Goal: Task Accomplishment & Management: Manage account settings

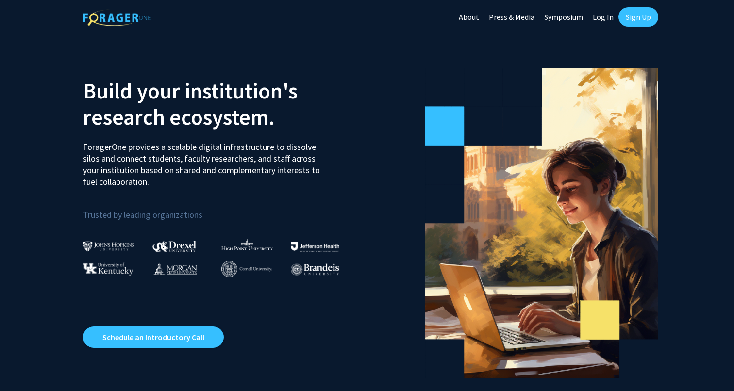
click at [635, 17] on link "Sign Up" at bounding box center [639, 16] width 40 height 19
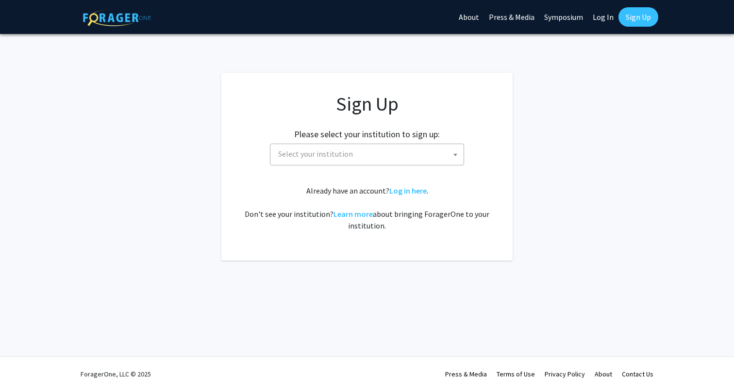
click at [370, 158] on span "Select your institution" at bounding box center [368, 154] width 189 height 20
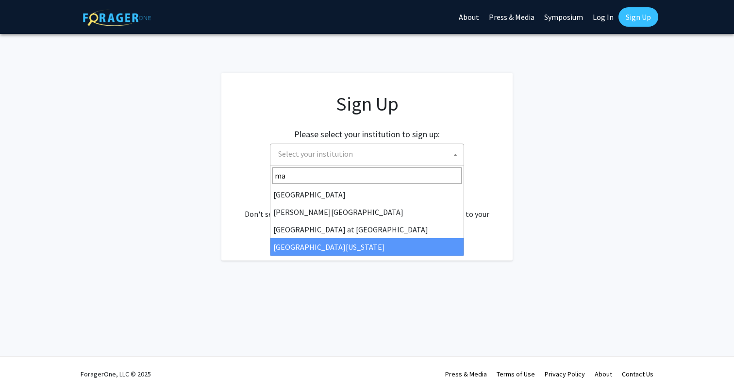
type input "ma"
select select "31"
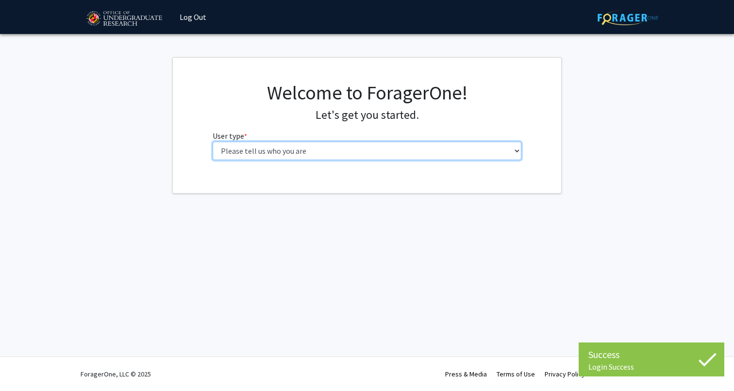
click at [252, 149] on select "Please tell us who you are Undergraduate Student Master's Student Doctoral Cand…" at bounding box center [367, 151] width 309 height 18
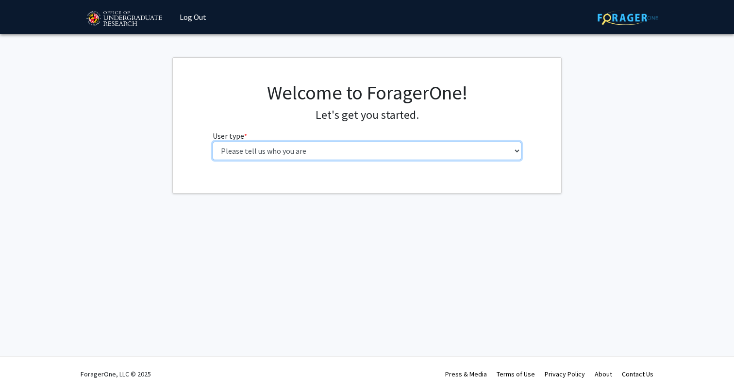
select select "5: faculty"
click at [213, 142] on select "Please tell us who you are Undergraduate Student Master's Student Doctoral Cand…" at bounding box center [367, 151] width 309 height 18
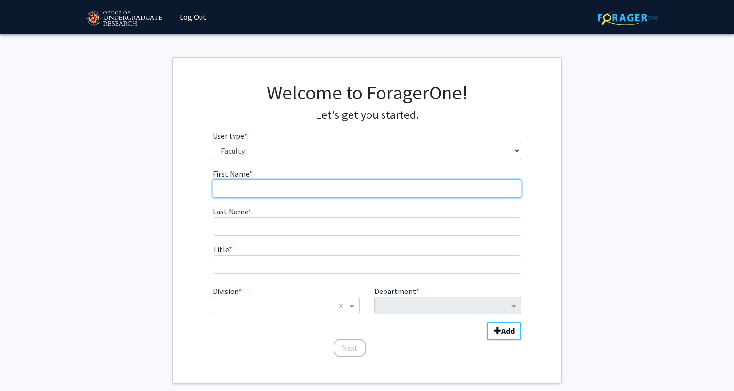
click at [241, 194] on input "First Name * required" at bounding box center [367, 189] width 309 height 18
type input "Dan"
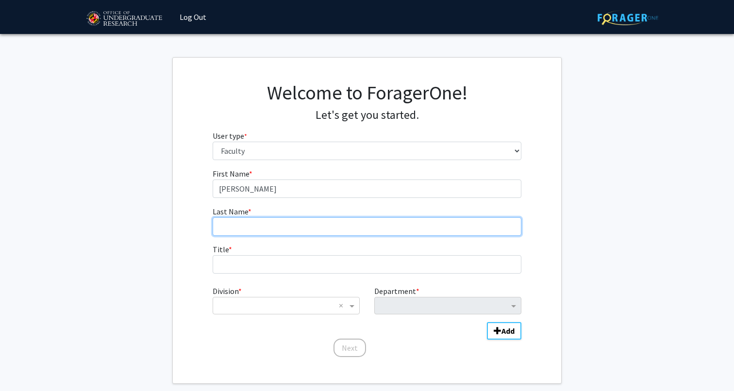
click at [221, 226] on input "Last Name * required" at bounding box center [367, 227] width 309 height 18
type input "Buonaiuto"
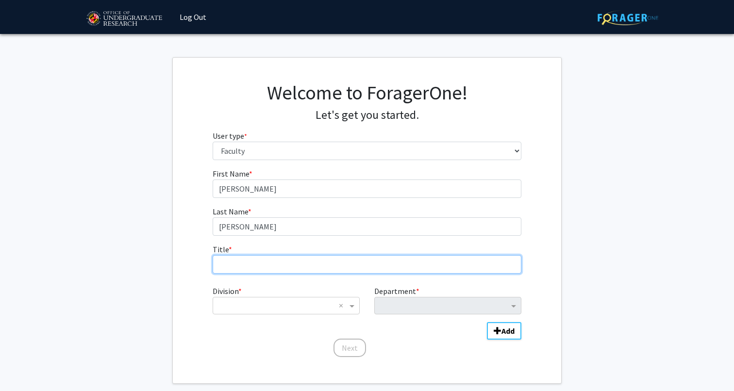
click at [228, 263] on input "Title * required" at bounding box center [367, 264] width 309 height 18
type input "Assistant Professor & Extension Specialist"
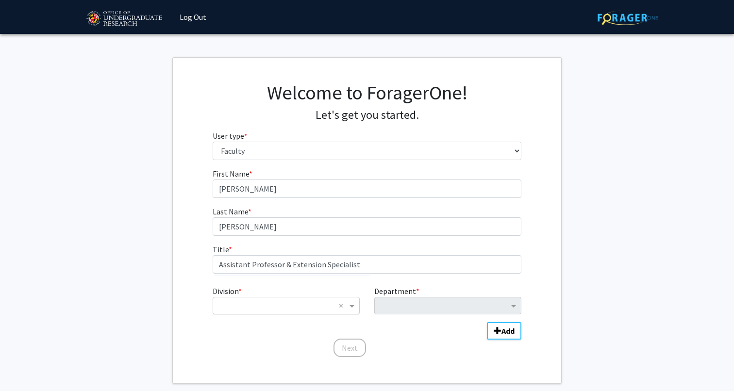
click at [244, 304] on input "Division" at bounding box center [276, 306] width 117 height 12
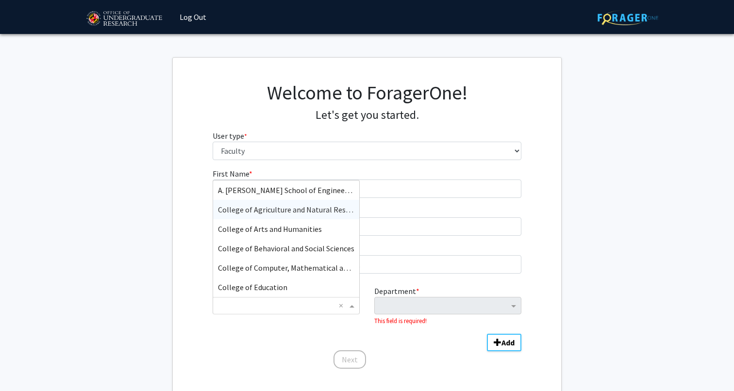
click at [247, 216] on div "College of Agriculture and Natural Resources" at bounding box center [286, 209] width 146 height 19
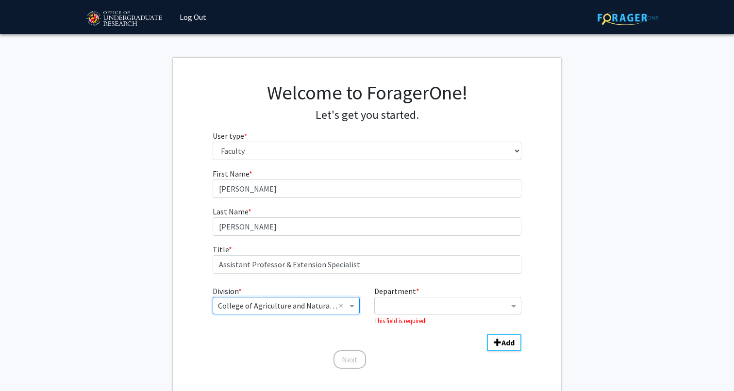
click at [415, 302] on input "Department" at bounding box center [444, 307] width 129 height 12
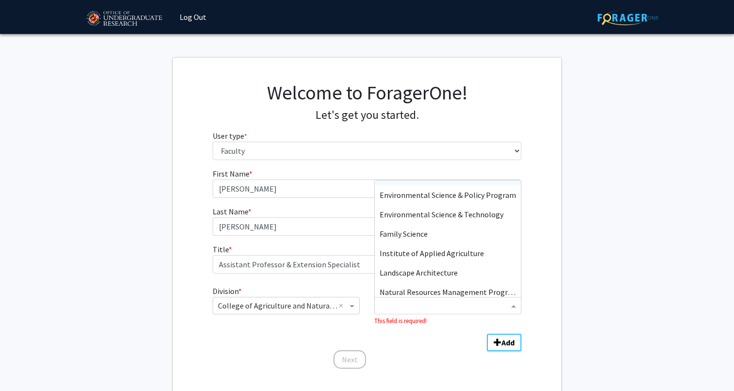
scroll to position [136, 0]
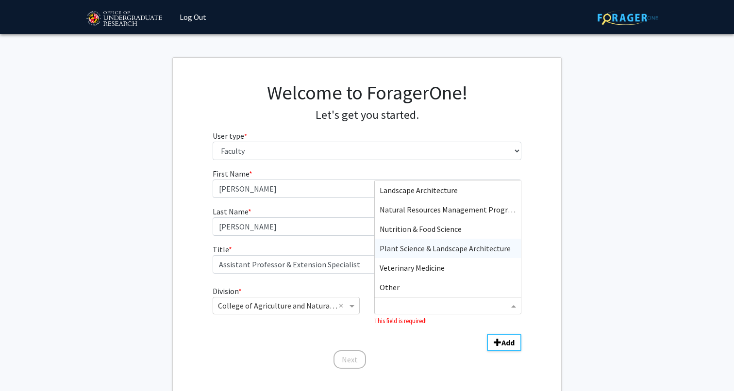
click at [397, 248] on span "Plant Science & Landscape Architecture" at bounding box center [445, 249] width 131 height 10
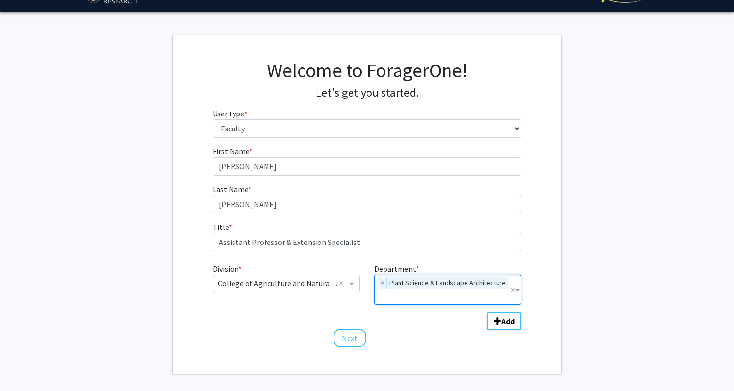
scroll to position [62, 0]
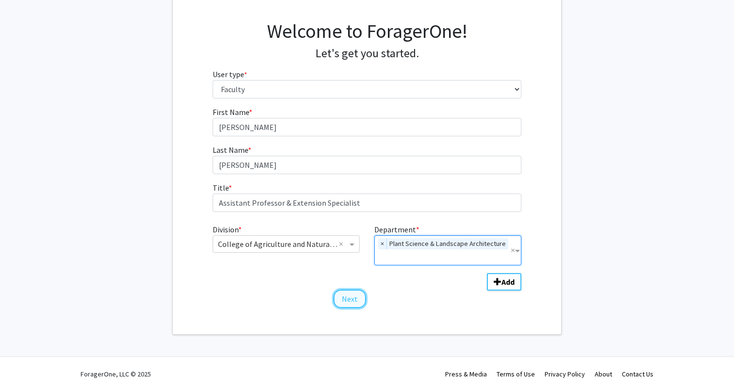
click at [343, 301] on button "Next" at bounding box center [350, 299] width 33 height 18
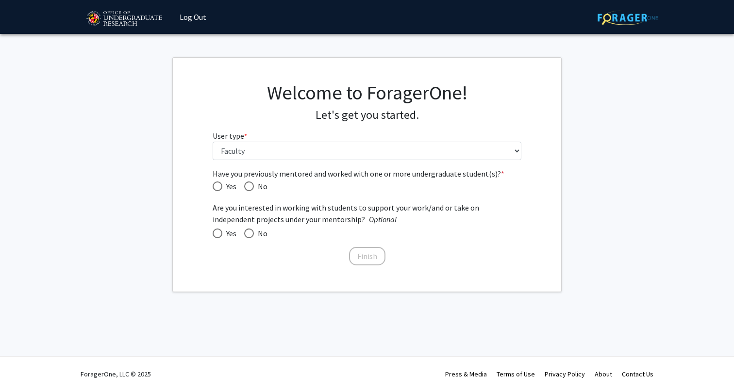
scroll to position [0, 0]
drag, startPoint x: 251, startPoint y: 186, endPoint x: 204, endPoint y: 202, distance: 49.3
click at [204, 202] on div "Have you previously mentored and worked with one or more undergraduate student(…" at bounding box center [367, 217] width 388 height 99
click at [218, 185] on span "Have you previously mentored and worked with one or more undergraduate student(…" at bounding box center [218, 187] width 10 height 10
click at [218, 185] on input "Yes" at bounding box center [218, 187] width 10 height 10
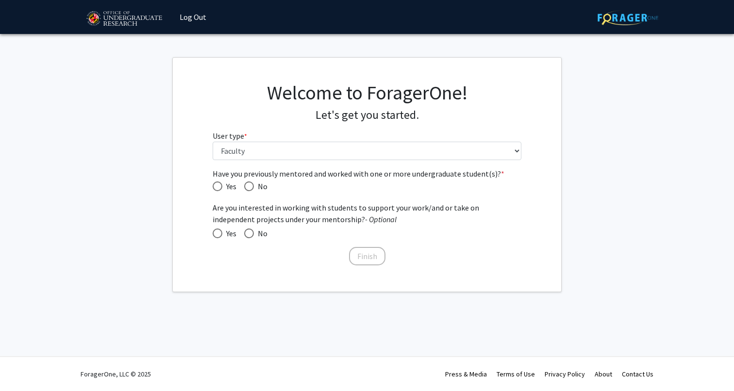
radio input "true"
click at [217, 233] on span at bounding box center [218, 234] width 10 height 10
click at [217, 233] on input "Yes" at bounding box center [218, 234] width 10 height 10
radio input "true"
click at [361, 254] on button "Finish" at bounding box center [367, 256] width 36 height 18
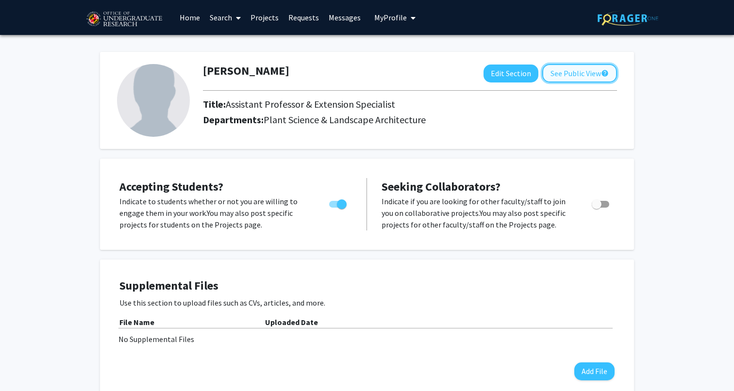
click at [552, 74] on button "See Public View help" at bounding box center [579, 73] width 75 height 18
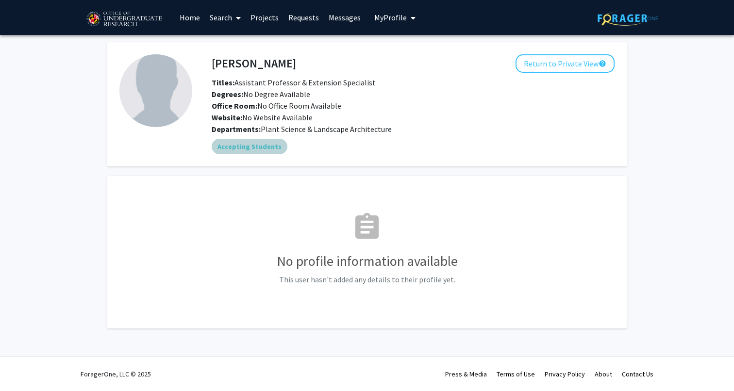
click at [435, 141] on div "Accepting Students" at bounding box center [413, 146] width 407 height 19
click at [224, 19] on link "Search" at bounding box center [225, 17] width 41 height 34
click at [231, 42] on span "Faculty/Staff" at bounding box center [240, 44] width 71 height 19
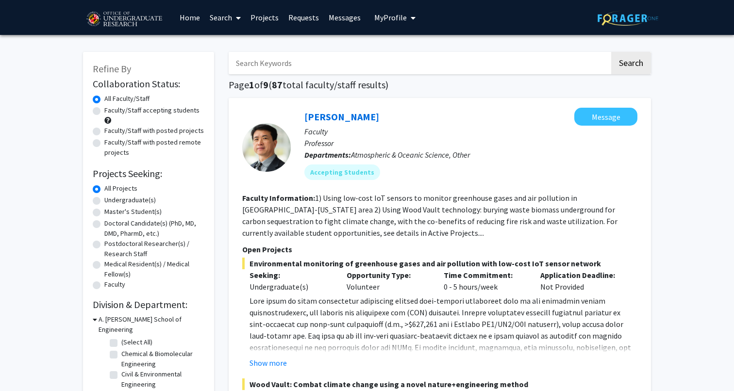
click at [275, 71] on input "Search Keywords" at bounding box center [419, 63] width 381 height 22
type input "Plant Science"
click at [611, 52] on button "Search" at bounding box center [631, 63] width 40 height 22
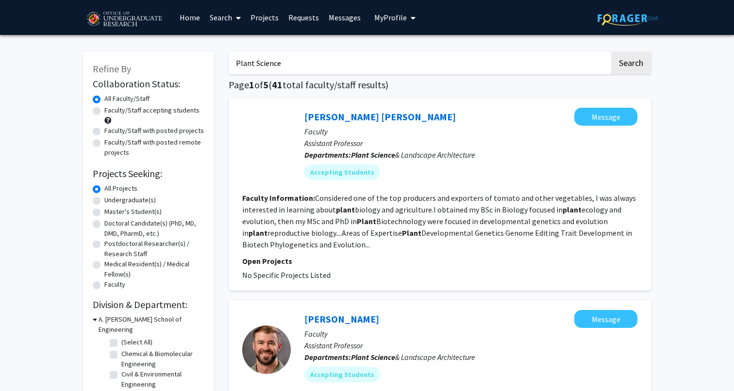
scroll to position [1, 0]
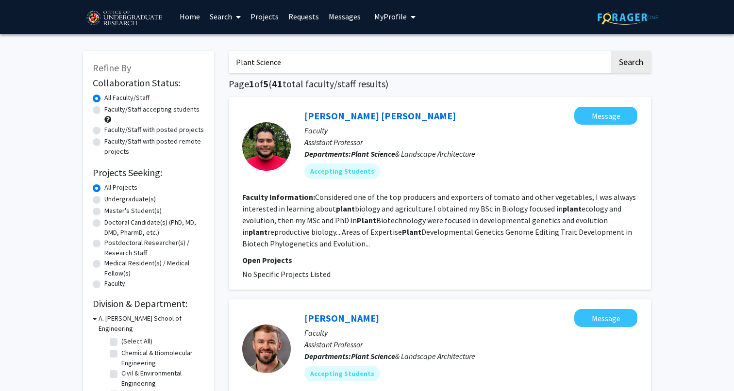
click at [400, 16] on span "My Profile" at bounding box center [390, 17] width 33 height 10
click at [411, 55] on span "View Profile" at bounding box center [434, 55] width 59 height 11
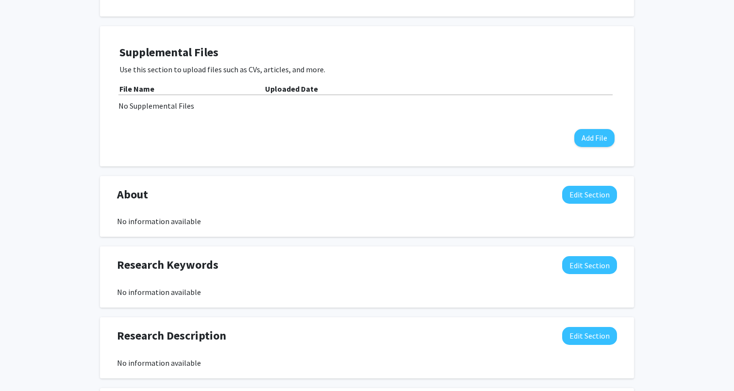
scroll to position [234, 0]
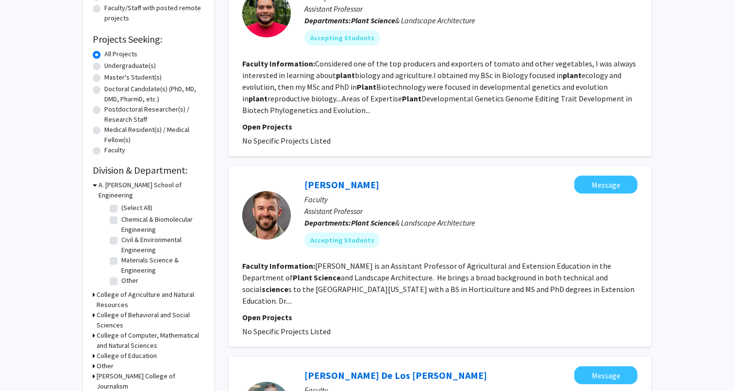
scroll to position [135, 0]
click at [314, 261] on fg-read-more "Colby Silvert is an Assistant Professor of Agricultural and Extension Education…" at bounding box center [438, 283] width 392 height 45
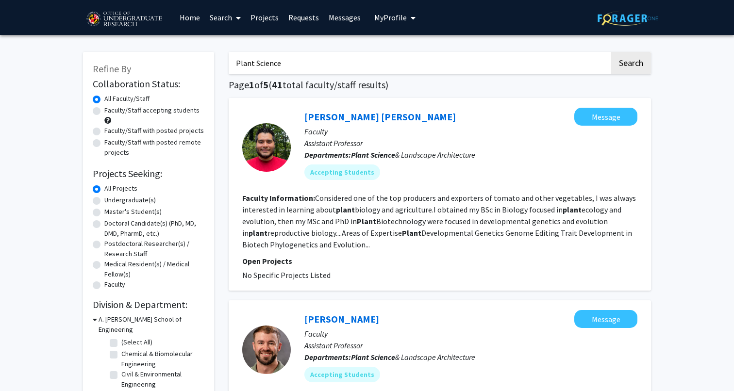
click at [388, 20] on span "My Profile" at bounding box center [390, 18] width 33 height 10
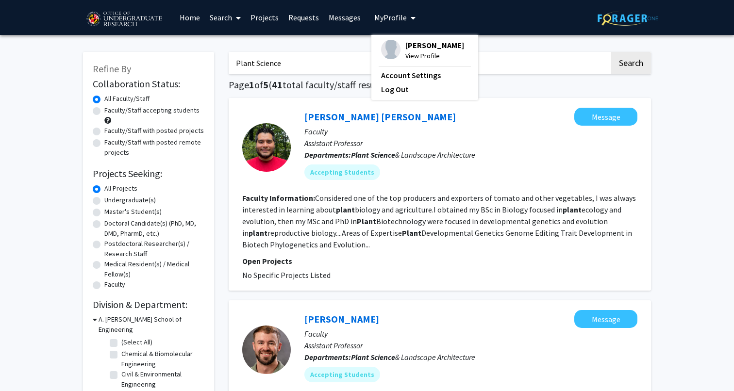
click at [418, 37] on div "Dan Buonaiuto View Profile Account Settings Log Out" at bounding box center [424, 67] width 107 height 65
click at [411, 54] on span "View Profile" at bounding box center [434, 55] width 59 height 11
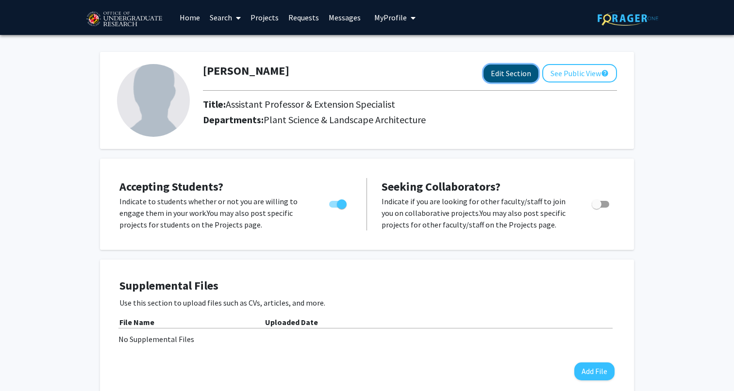
click at [499, 72] on button "Edit Section" at bounding box center [511, 74] width 55 height 18
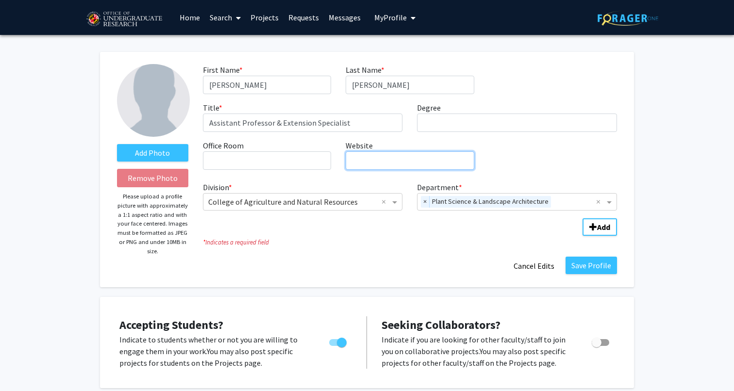
click at [364, 161] on input "Website required" at bounding box center [410, 160] width 128 height 18
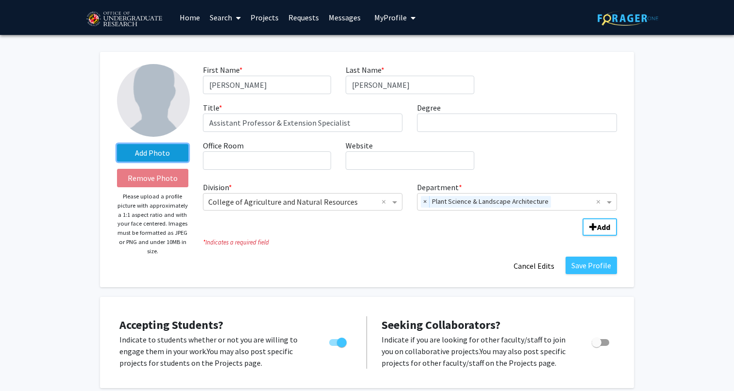
click at [168, 153] on label "Add Photo" at bounding box center [152, 152] width 71 height 17
click at [0, 0] on input "Add Photo" at bounding box center [0, 0] width 0 height 0
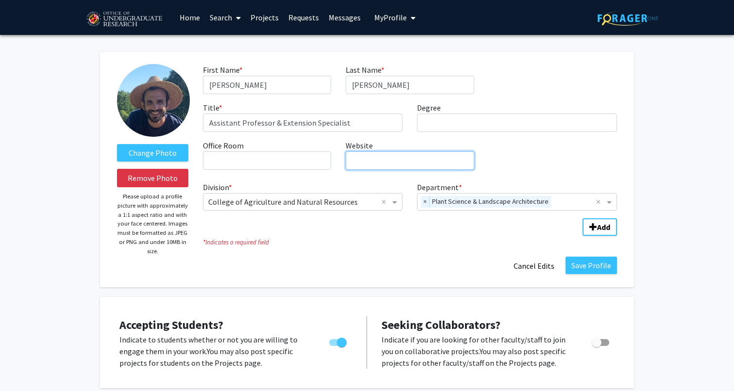
click at [387, 162] on input "Website required" at bounding box center [410, 160] width 128 height 18
paste input "https://dbuonaiuto.wixsite.com/peplabgroup"
type input "https://dbuonaiuto.wixsite.com/peplabgroup"
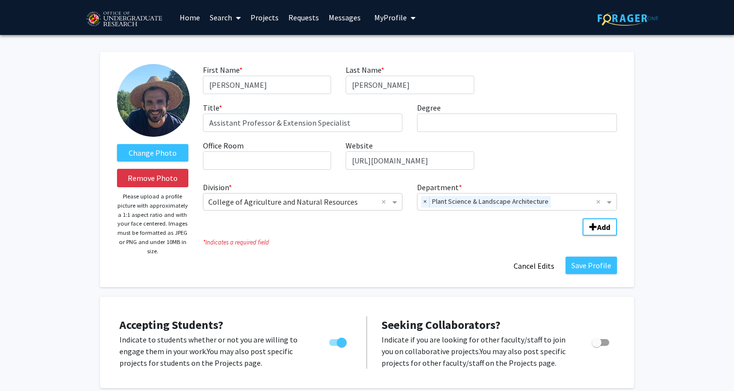
click at [345, 252] on fg-title-edit "First Name * required Dan Last Name * required Buonaiuto Title * required Assis…" at bounding box center [410, 169] width 414 height 211
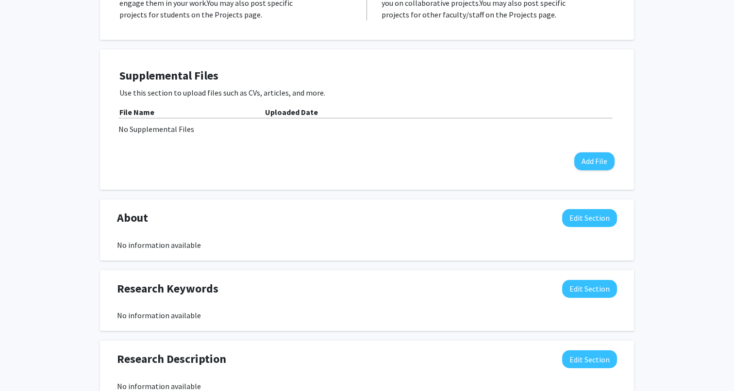
scroll to position [360, 0]
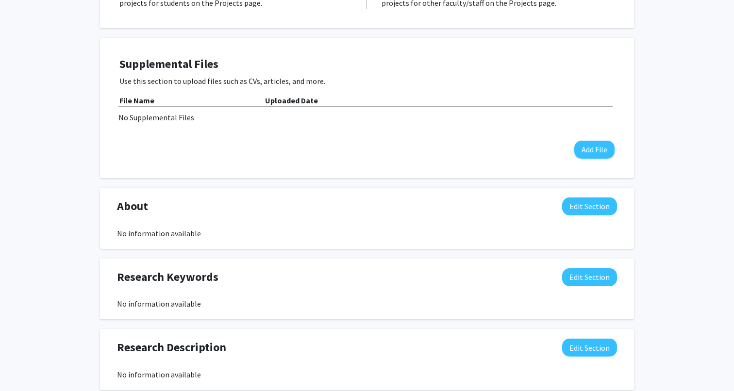
click at [177, 228] on div "No information available" at bounding box center [367, 234] width 500 height 12
click at [577, 201] on button "Edit Section" at bounding box center [589, 207] width 55 height 18
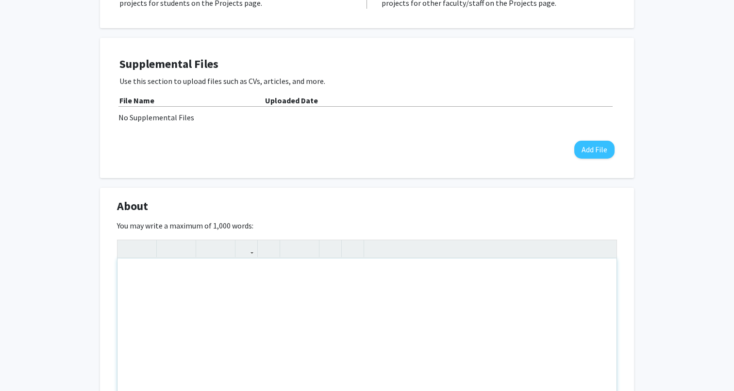
click at [165, 285] on div "Note to users with screen readers: Please deactivate our accessibility plugin f…" at bounding box center [366, 332] width 499 height 146
click at [196, 274] on div "I am a plant ecologist interested in" at bounding box center [366, 332] width 499 height 146
click at [275, 278] on div "I am a plant ecologist, broadly interested in" at bounding box center [366, 332] width 499 height 146
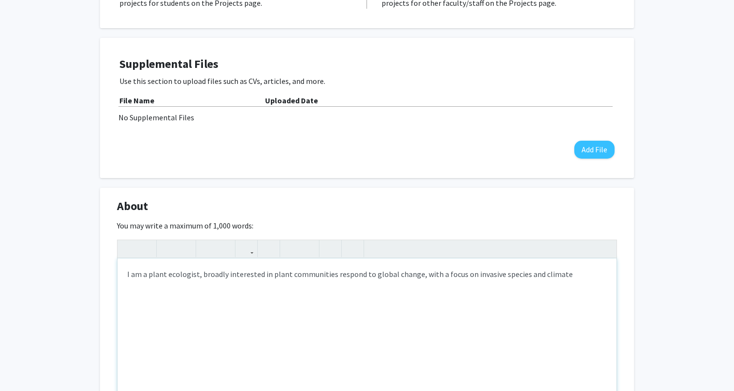
type textarea "I am a plant ecologist, broadly interested in plant communities respond to glob…"
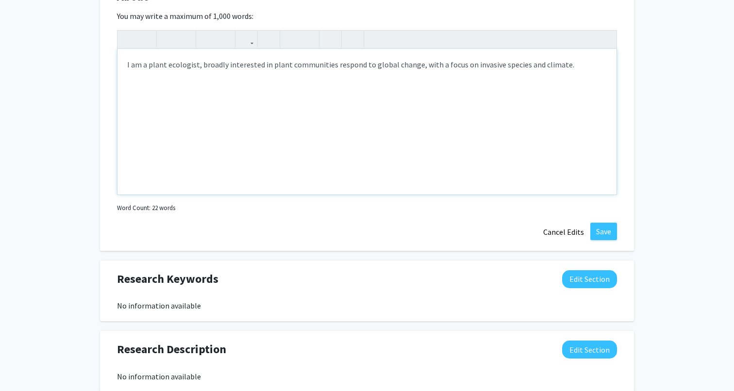
scroll to position [516, 0]
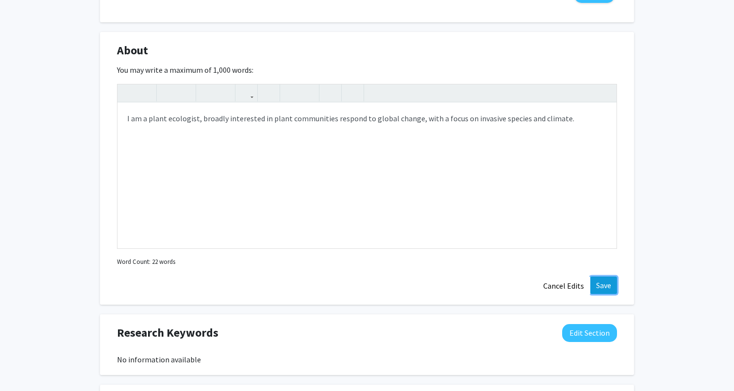
click at [597, 288] on button "Save" at bounding box center [603, 285] width 27 height 17
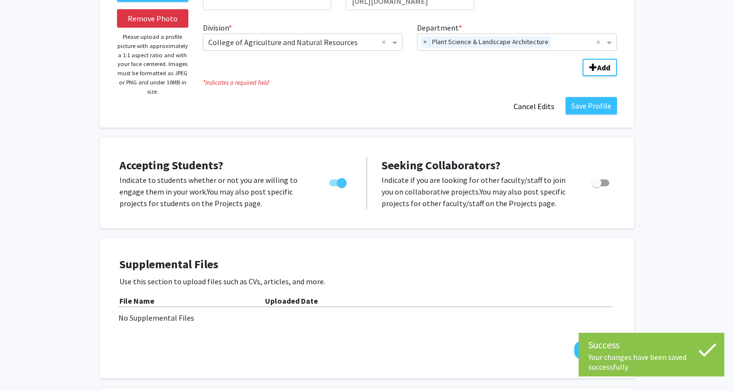
scroll to position [0, 0]
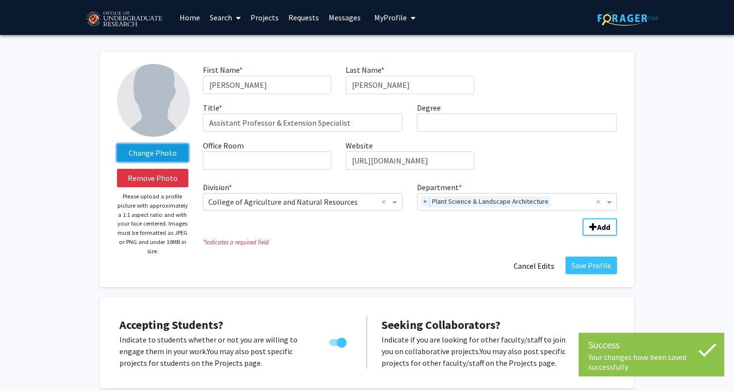
click at [149, 156] on label "Change Photo" at bounding box center [152, 152] width 71 height 17
click at [0, 0] on input "Change Photo" at bounding box center [0, 0] width 0 height 0
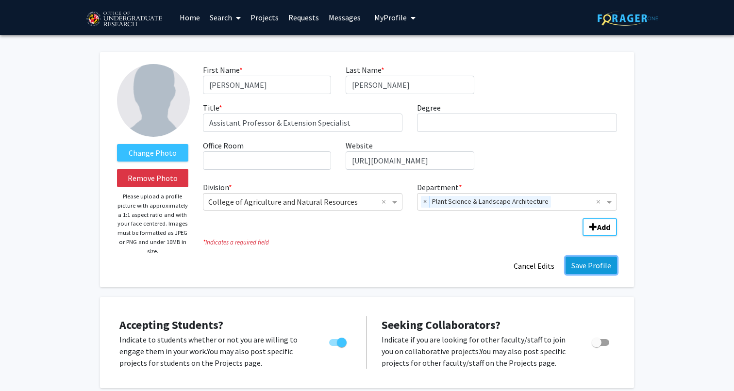
click at [585, 268] on button "Save Profile" at bounding box center [591, 265] width 51 height 17
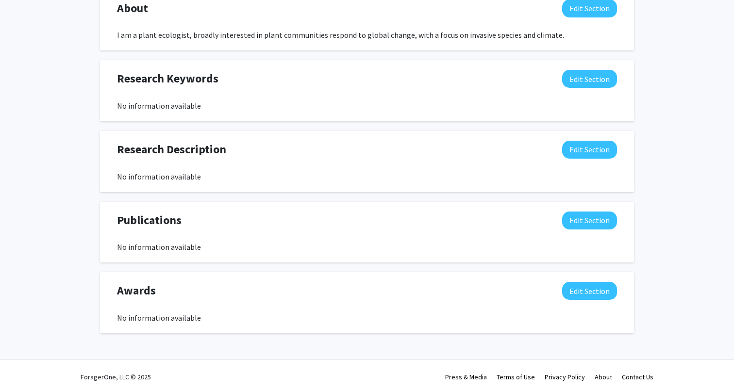
scroll to position [431, 0]
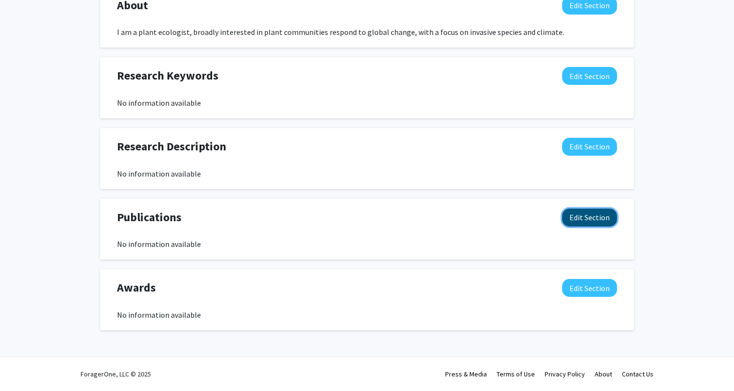
click at [568, 216] on button "Edit Section" at bounding box center [589, 218] width 55 height 18
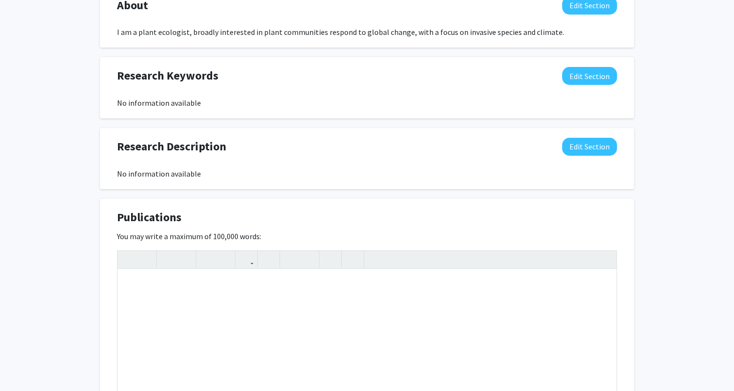
click at [559, 192] on div "Accepting Students? Indicate to students whether or not you are willing to enga…" at bounding box center [367, 144] width 534 height 816
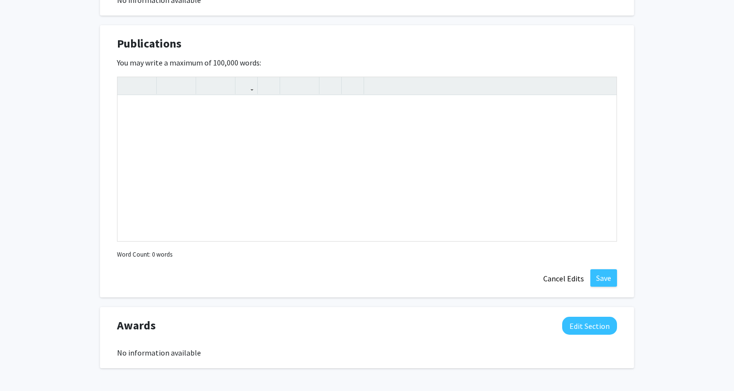
scroll to position [643, 0]
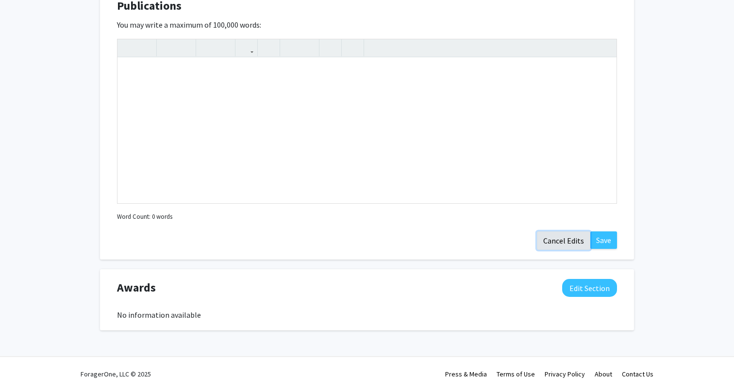
click at [558, 242] on button "Cancel Edits" at bounding box center [563, 241] width 53 height 18
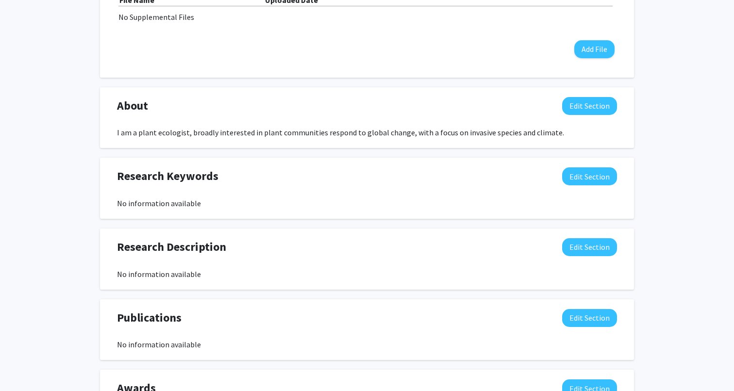
scroll to position [327, 0]
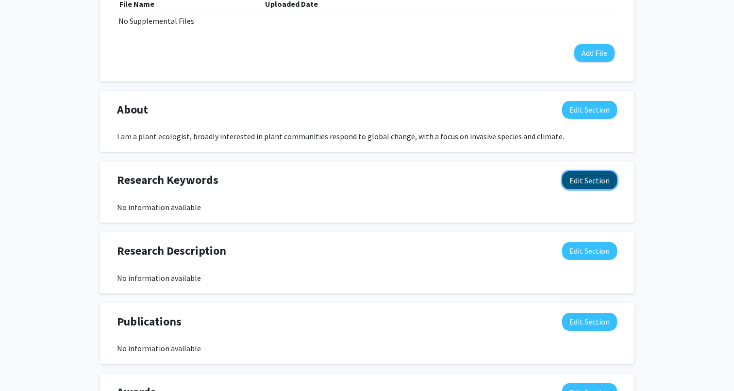
click at [582, 184] on button "Edit Section" at bounding box center [589, 180] width 55 height 18
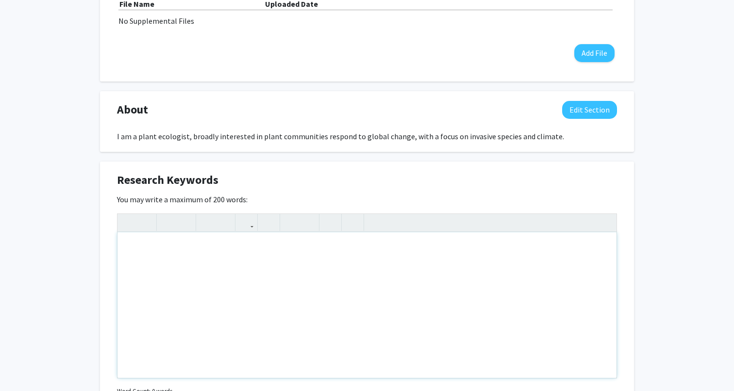
click at [379, 327] on div "Note to users with screen readers: Please deactivate our accessibility plugin f…" at bounding box center [366, 306] width 499 height 146
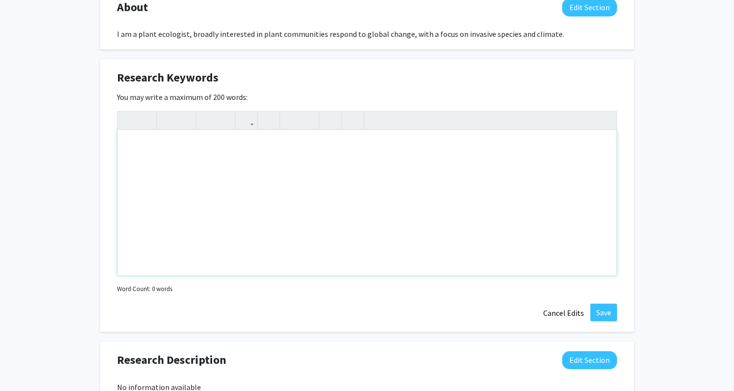
scroll to position [433, 0]
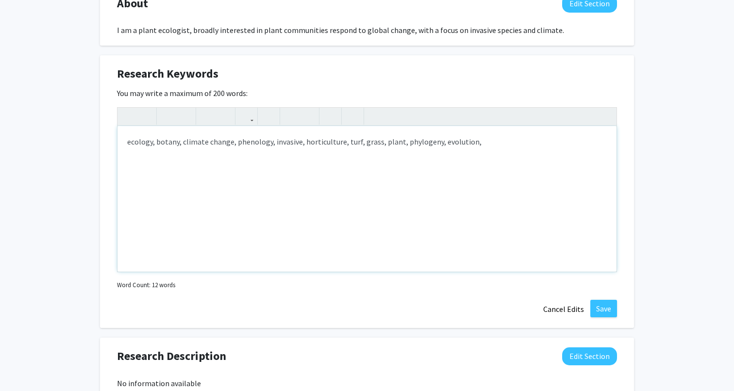
type textarea "ecology, botany, climate change, phenology, invasive, horticulture, turf, grass…"
click at [608, 311] on button "Save" at bounding box center [603, 308] width 27 height 17
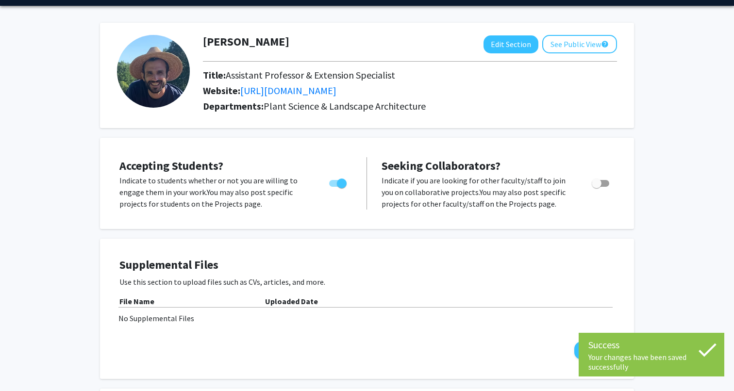
scroll to position [0, 0]
